Goal: Transaction & Acquisition: Subscribe to service/newsletter

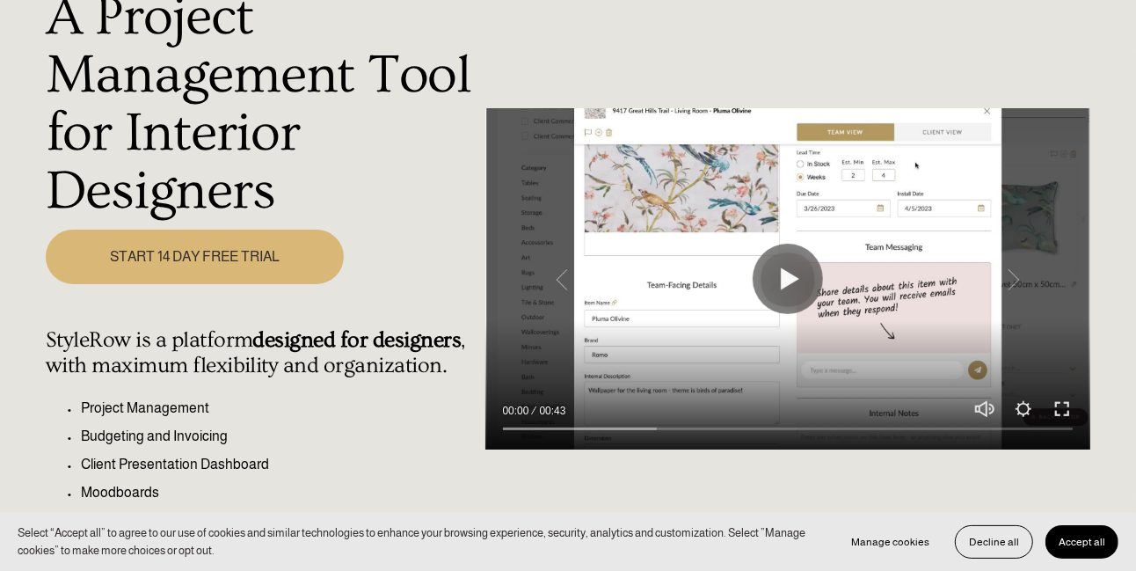
scroll to position [176, 0]
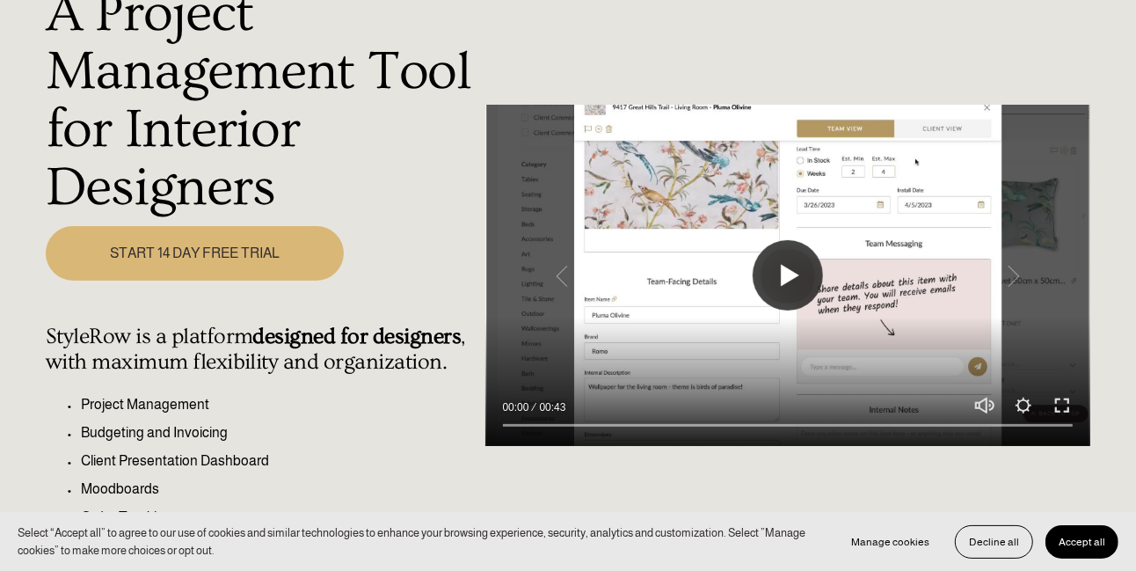
click at [772, 276] on button "Play" at bounding box center [788, 275] width 70 height 70
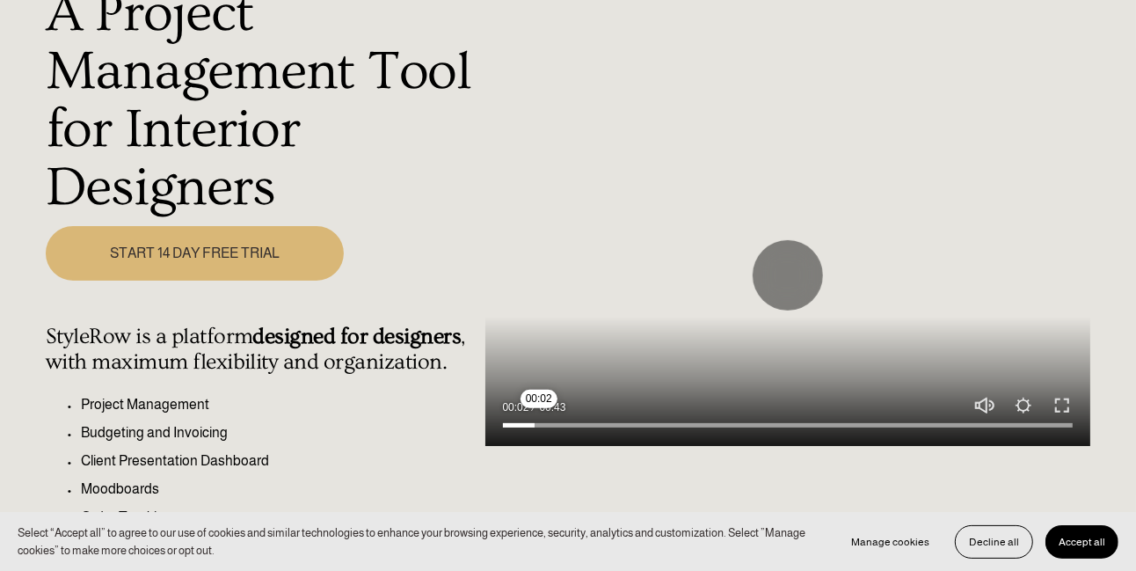
click at [539, 429] on input "Seek" at bounding box center [788, 425] width 571 height 12
click at [585, 428] on input "Seek" at bounding box center [788, 425] width 571 height 12
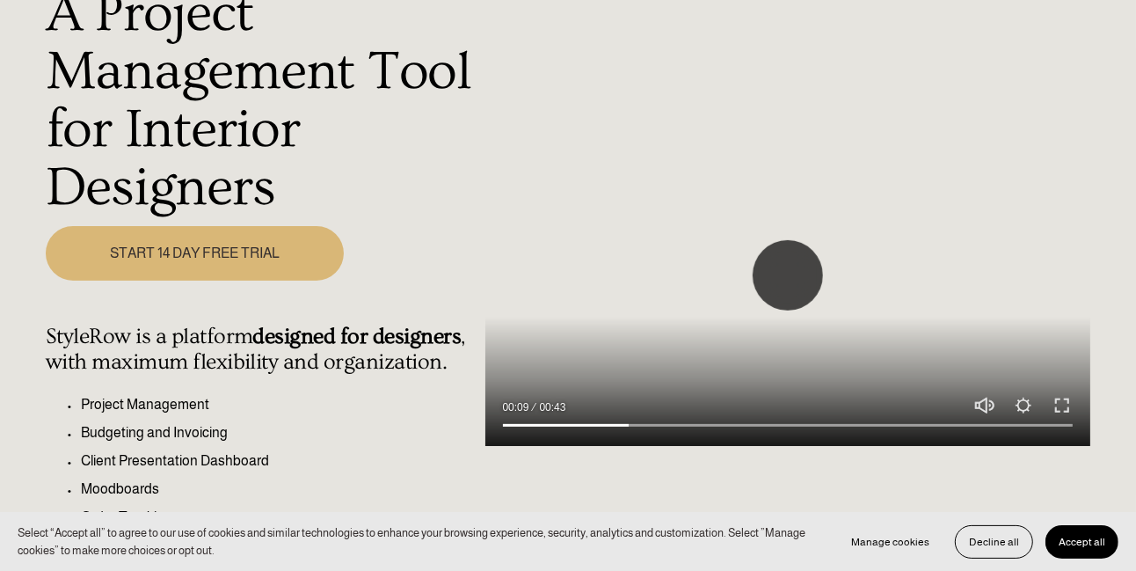
click at [779, 282] on button "Play" at bounding box center [788, 275] width 70 height 70
type input "22.84"
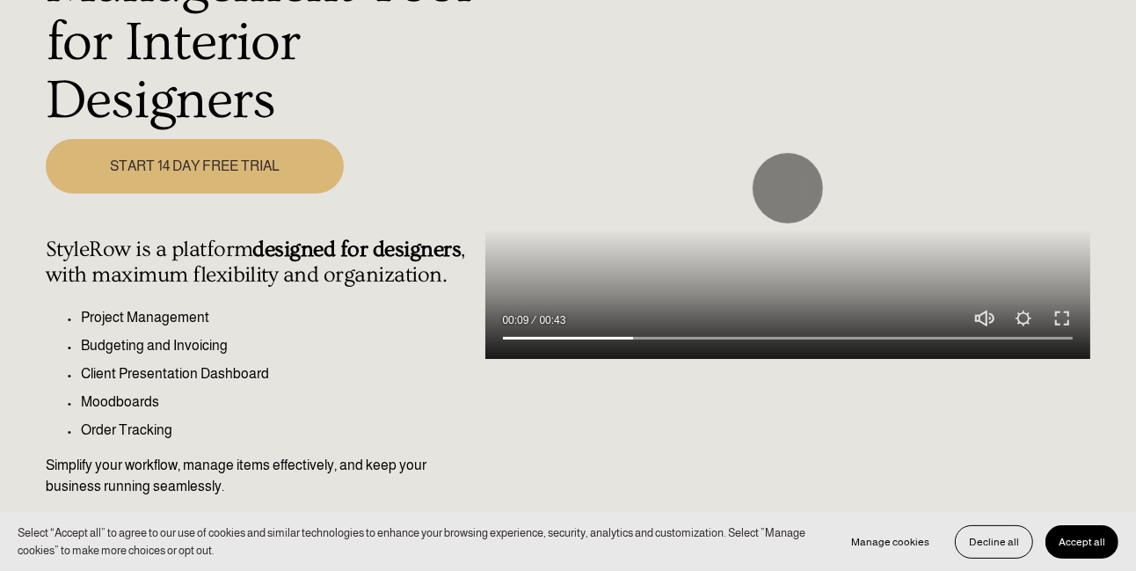
click at [243, 164] on link "START 14 DAY FREE TRIAL" at bounding box center [195, 166] width 298 height 55
